Goal: Information Seeking & Learning: Learn about a topic

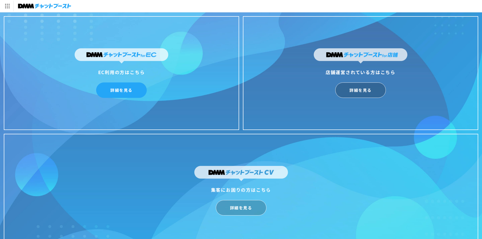
click at [121, 85] on link "詳細を見る" at bounding box center [121, 90] width 51 height 15
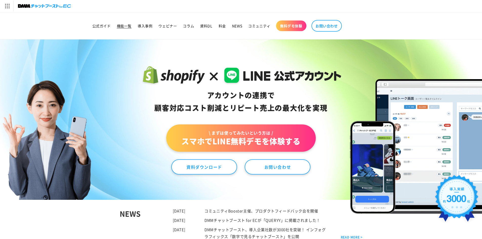
click at [125, 27] on span "機能一覧" at bounding box center [124, 26] width 15 height 5
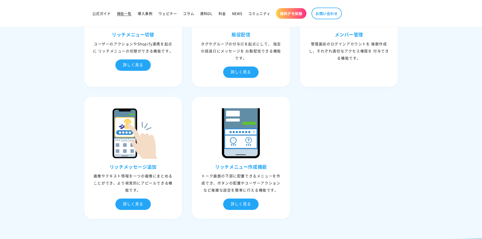
scroll to position [608, 0]
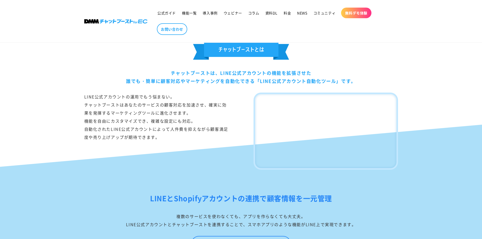
scroll to position [278, 0]
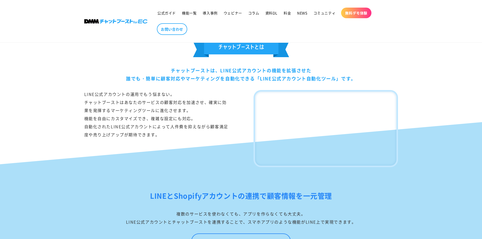
click at [332, 145] on video at bounding box center [326, 128] width 134 height 67
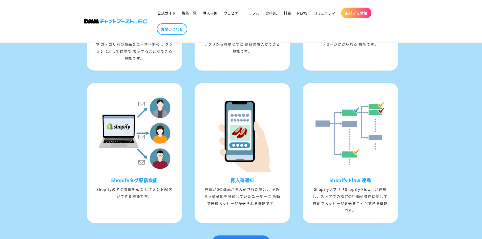
scroll to position [633, 0]
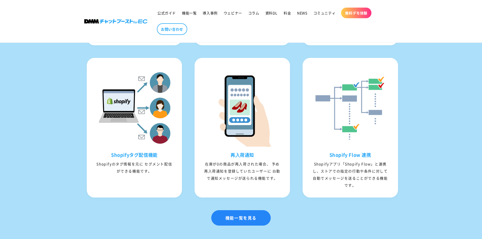
click at [60, 141] on div "LINEとShopifyアカウントの連携で顧客情報を一元管理 複数のサービスを使わなくても、アプリを作らなくても大丈夫。 LINE公式アカウントとチャットブー…" at bounding box center [241, 31] width 482 height 436
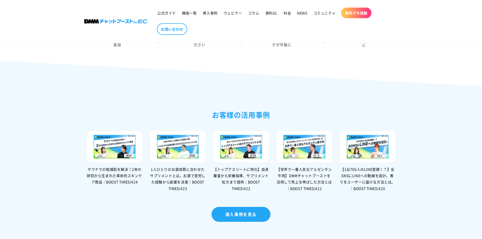
scroll to position [1038, 0]
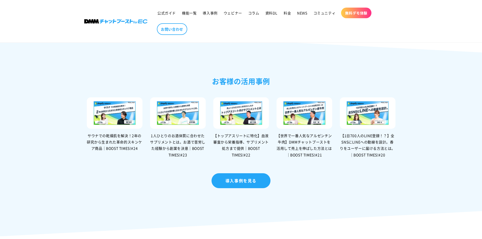
click at [124, 143] on div "サウナでの乾燥肌を解決！2年の研究から生まれた革命的スキンケア商品｜BOOST TIMES!#24" at bounding box center [115, 142] width 56 height 19
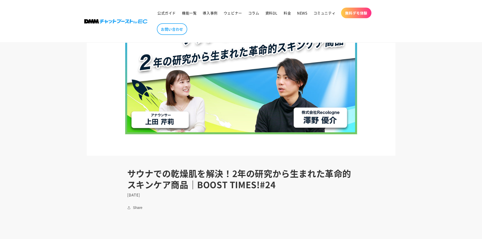
scroll to position [127, 0]
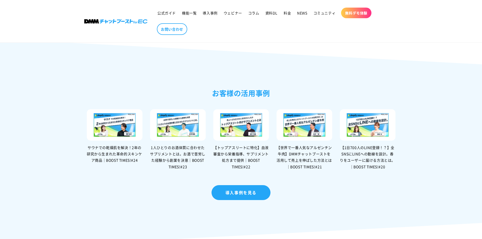
scroll to position [1038, 0]
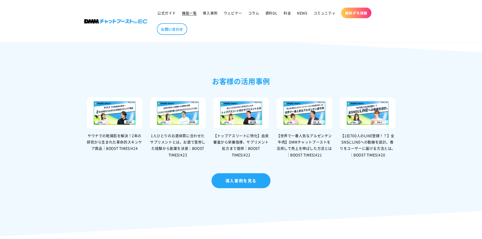
click at [195, 13] on span "機能一覧" at bounding box center [189, 13] width 15 height 5
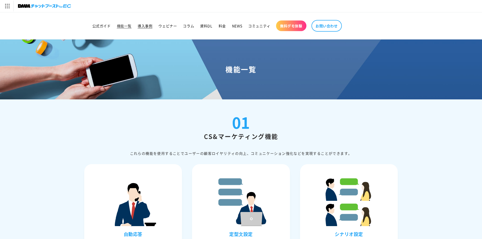
click at [150, 28] on span "導入事例" at bounding box center [145, 26] width 15 height 5
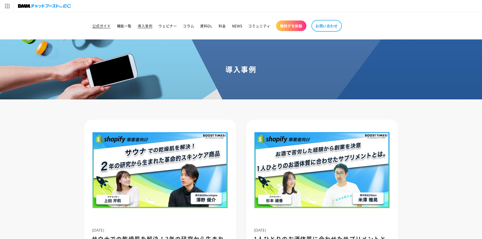
click at [105, 26] on span "公式ガイド" at bounding box center [101, 26] width 18 height 5
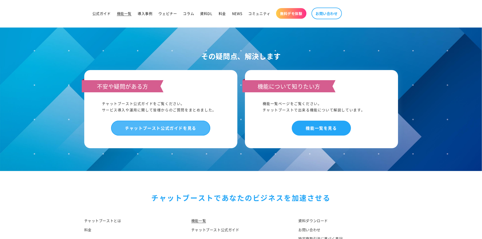
scroll to position [2438, 0]
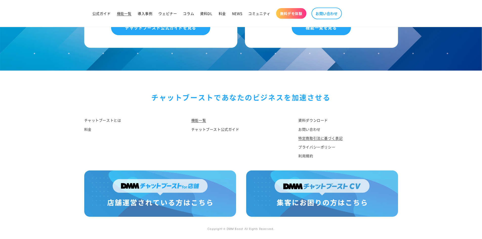
click at [301, 139] on link "特定商取引法に基づく表記" at bounding box center [320, 138] width 44 height 9
